Goal: Information Seeking & Learning: Learn about a topic

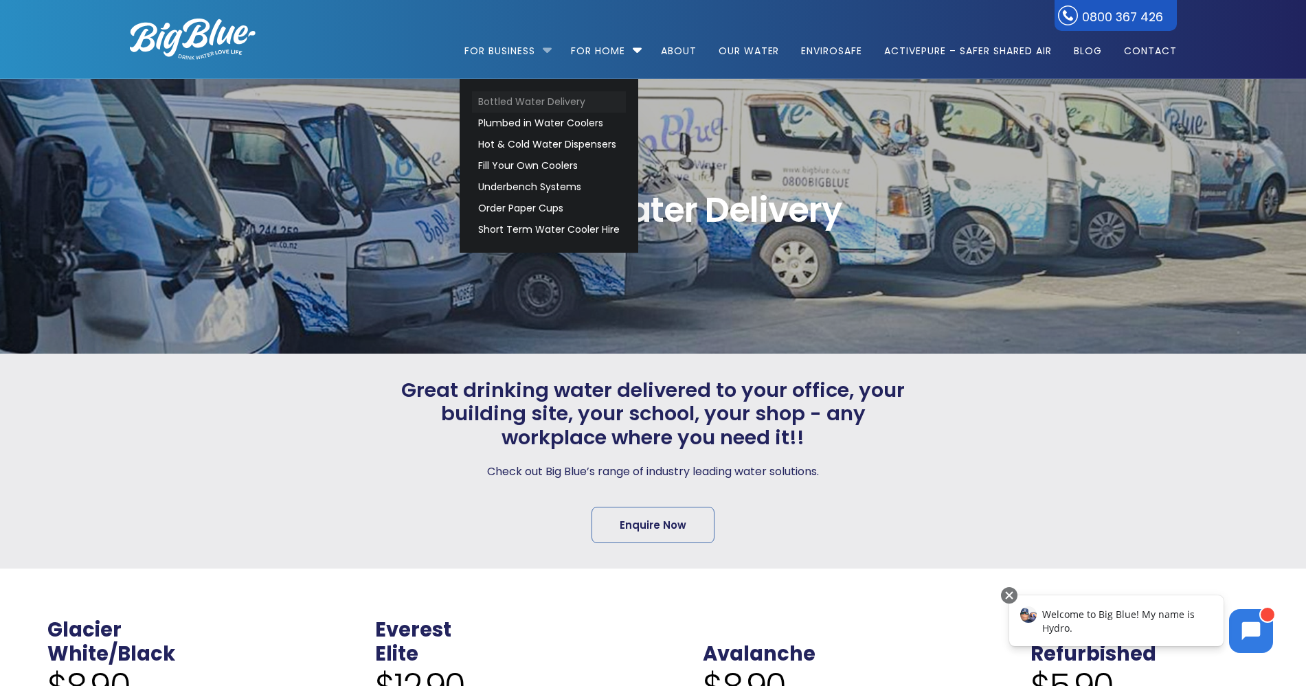
click at [561, 104] on link "Bottled Water Delivery" at bounding box center [549, 101] width 154 height 21
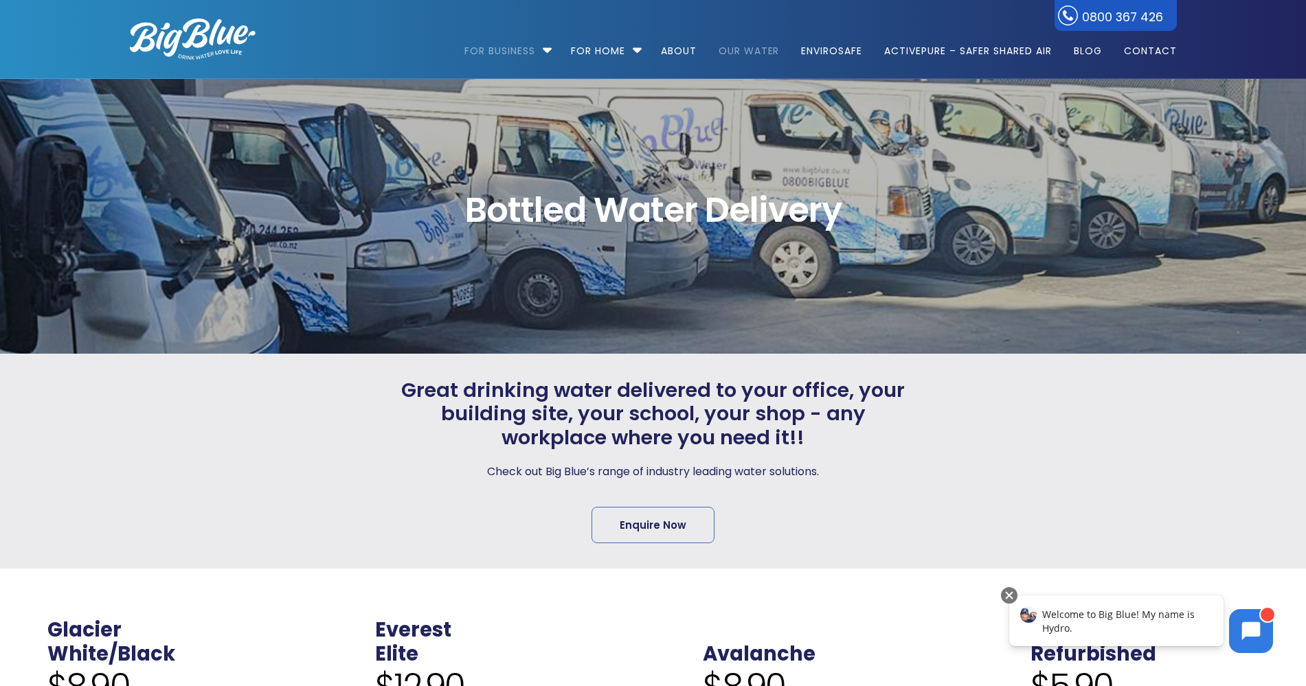
click at [728, 48] on link "Our Water" at bounding box center [749, 44] width 80 height 89
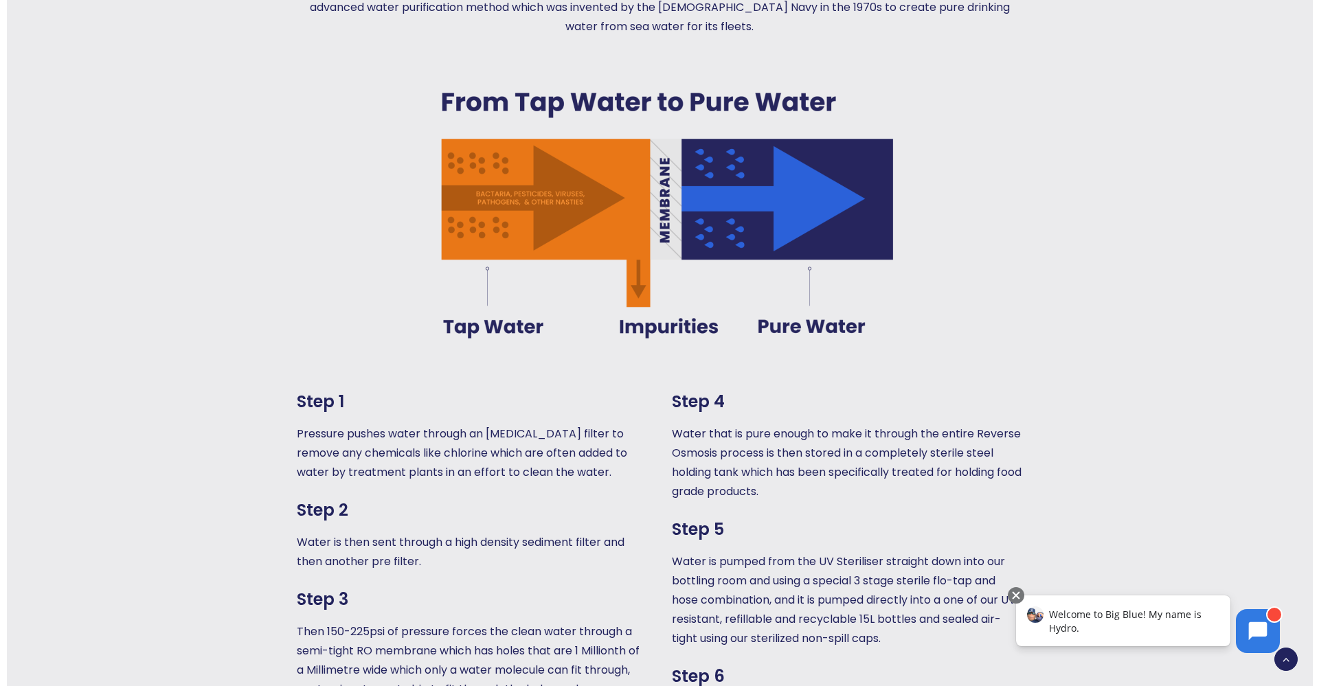
scroll to position [1030, 0]
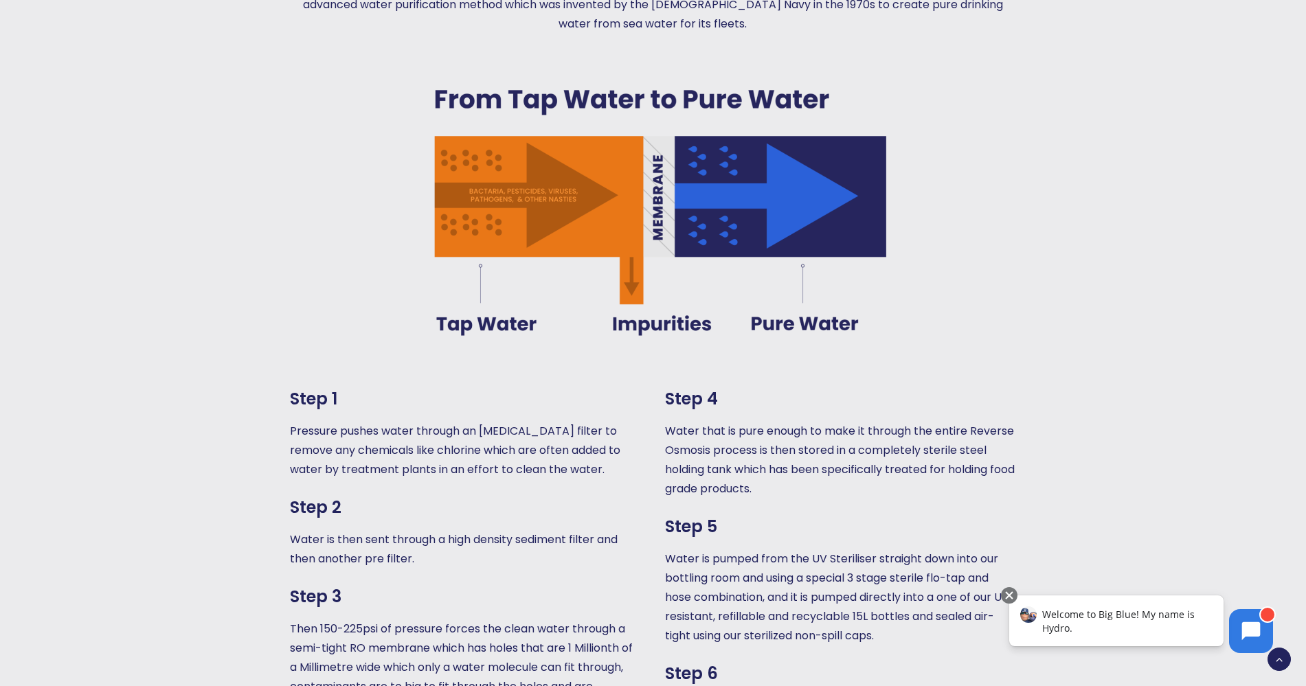
click at [1083, 182] on div "How we source our water in your region Our water supply process is a little dif…" at bounding box center [653, 269] width 874 height 1118
click at [1170, 230] on div at bounding box center [1199, 269] width 218 height 1118
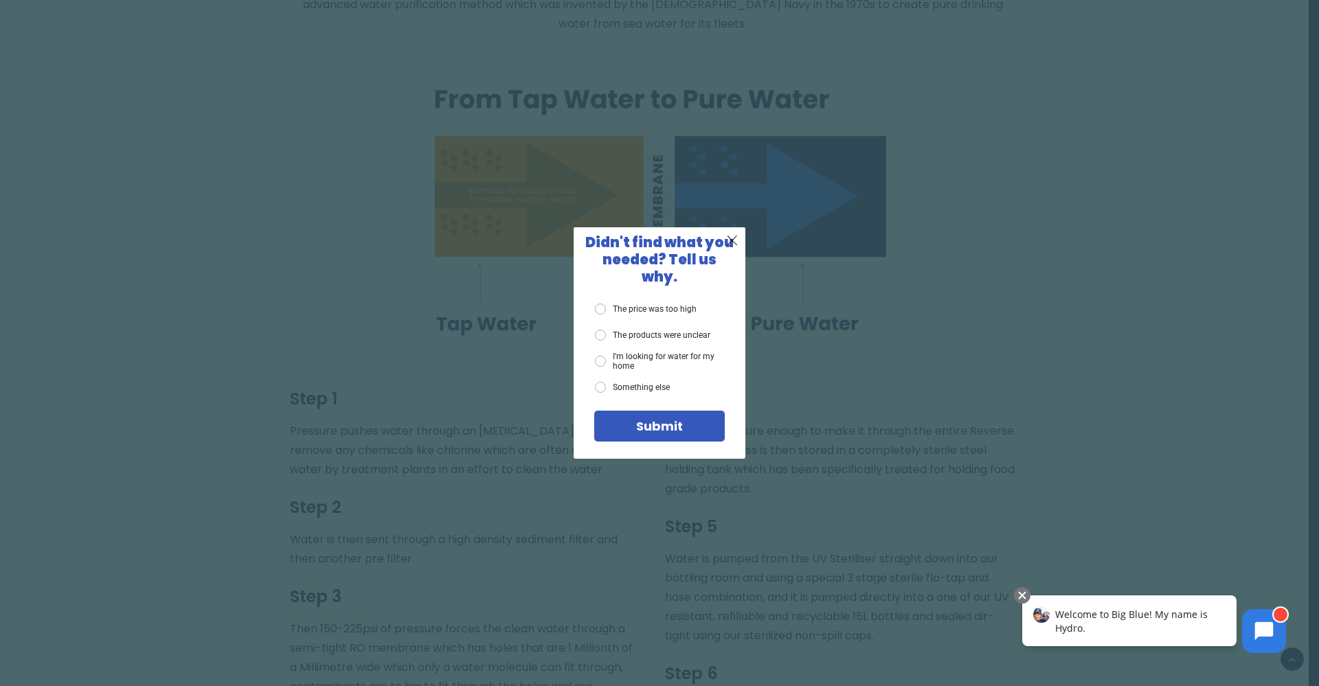
click at [125, 505] on div "X Didn't find what you needed? Tell us why. The price was too high The products…" at bounding box center [659, 343] width 1319 height 686
click at [1037, 187] on div "X Didn't find what you needed? Tell us why. The price was too high The products…" at bounding box center [659, 343] width 1319 height 686
drag, startPoint x: 1181, startPoint y: 177, endPoint x: 1216, endPoint y: 118, distance: 68.7
click at [1194, 147] on div "X Didn't find what you needed? Tell us why. The price was too high The products…" at bounding box center [659, 343] width 1319 height 686
